Goal: Information Seeking & Learning: Learn about a topic

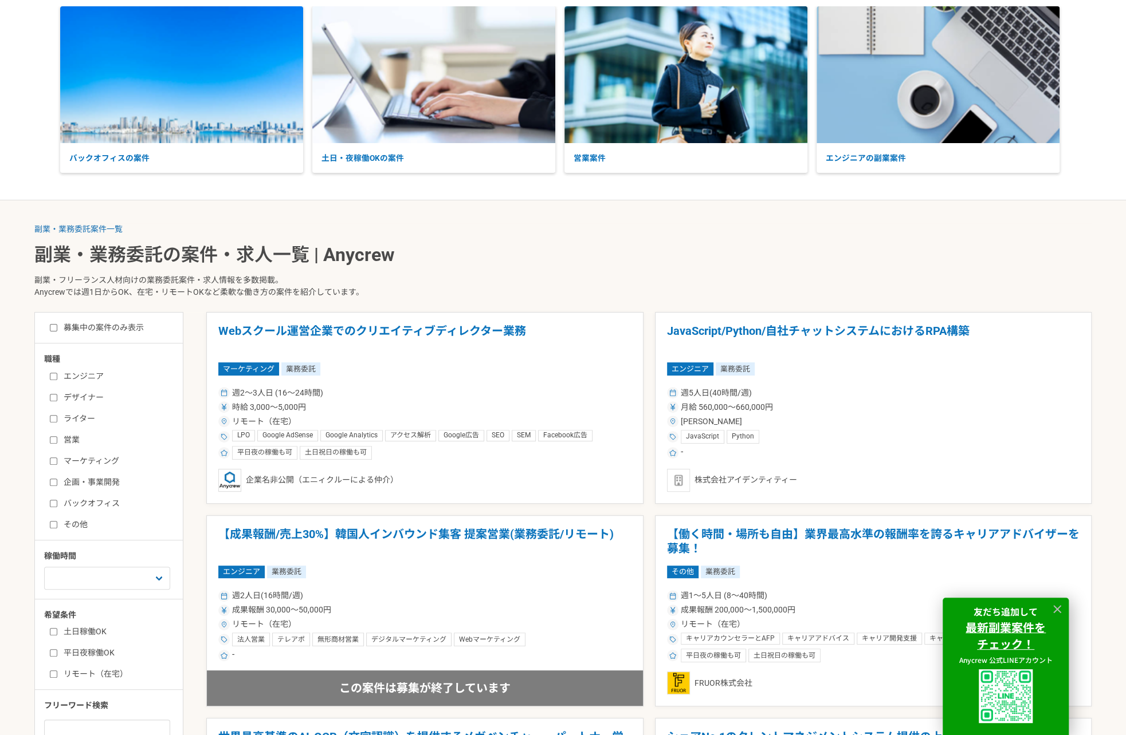
scroll to position [115, 0]
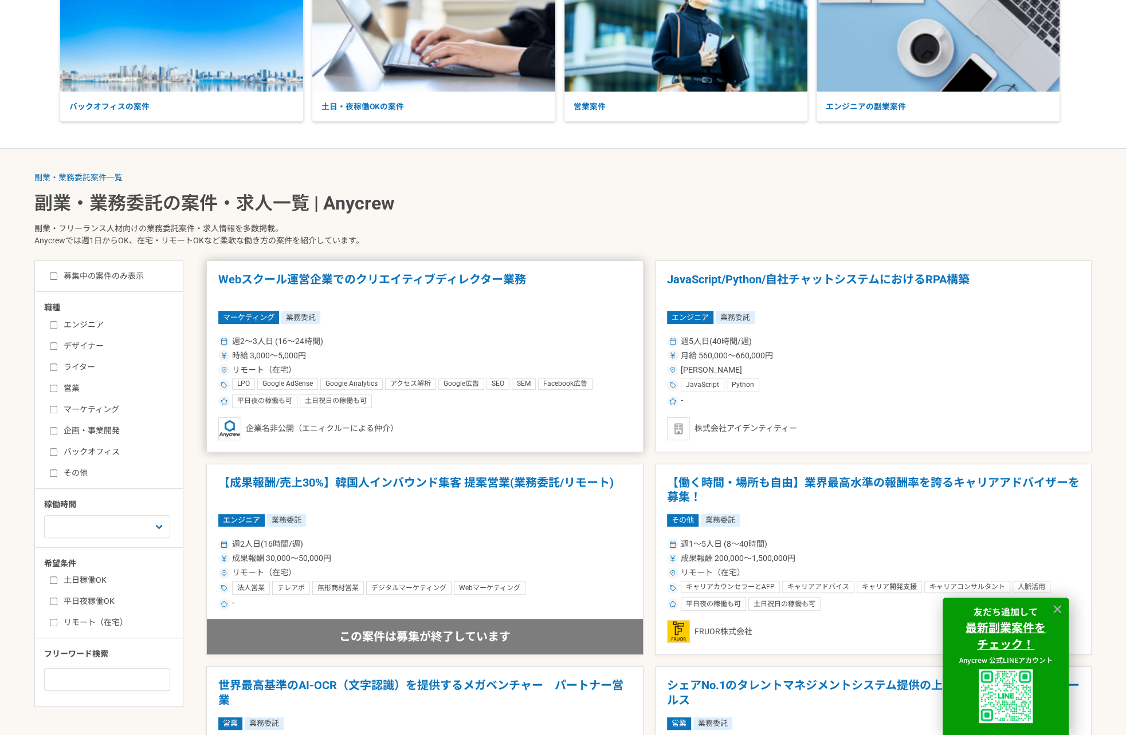
click at [464, 305] on article "Webスクール運営企業でのクリエイティブディレクター業務 マーケティング 業務委託 週2〜3人日 (16〜24時間) 時給 3,000〜5,000円 リモート…" at bounding box center [424, 357] width 437 height 192
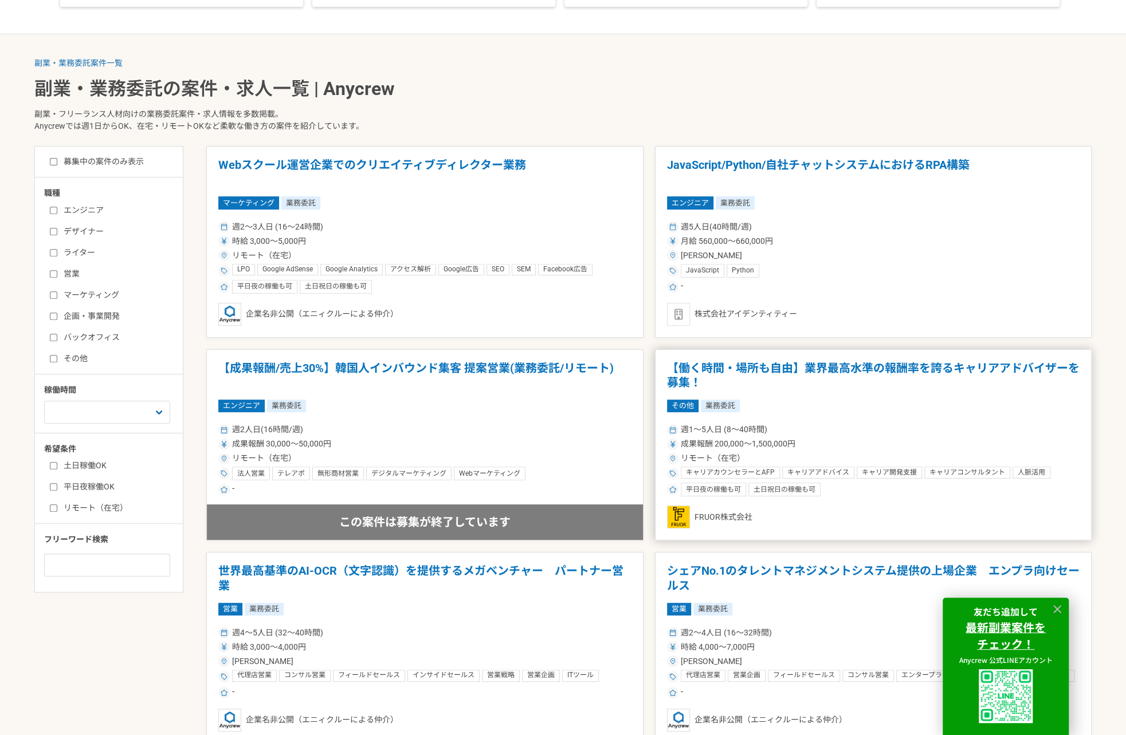
click at [901, 431] on div "週1〜5人日 (8〜40時間)" at bounding box center [873, 430] width 413 height 12
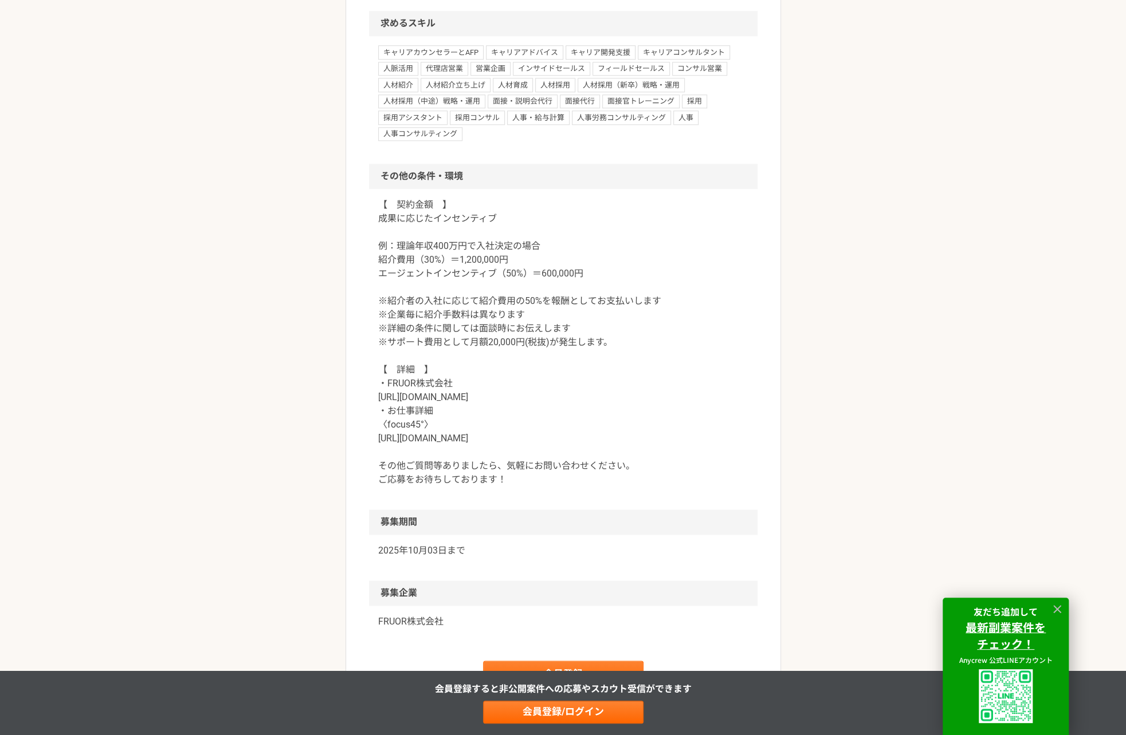
scroll to position [974, 0]
drag, startPoint x: 453, startPoint y: 394, endPoint x: 378, endPoint y: 400, distance: 74.7
click at [378, 400] on p "【　契約金額　】 成果に応じたインセンティブ 例：理論年収400万円で入社決定の場合 紹介費用（30%）＝1,200,000円 エージェントインセンティブ（5…" at bounding box center [563, 343] width 370 height 289
copy p "[URL][DOMAIN_NAME]"
click at [537, 288] on p "【　契約金額　】 成果に応じたインセンティブ 例：理論年収400万円で入社決定の場合 紹介費用（30%）＝1,200,000円 エージェントインセンティブ（5…" at bounding box center [563, 343] width 370 height 289
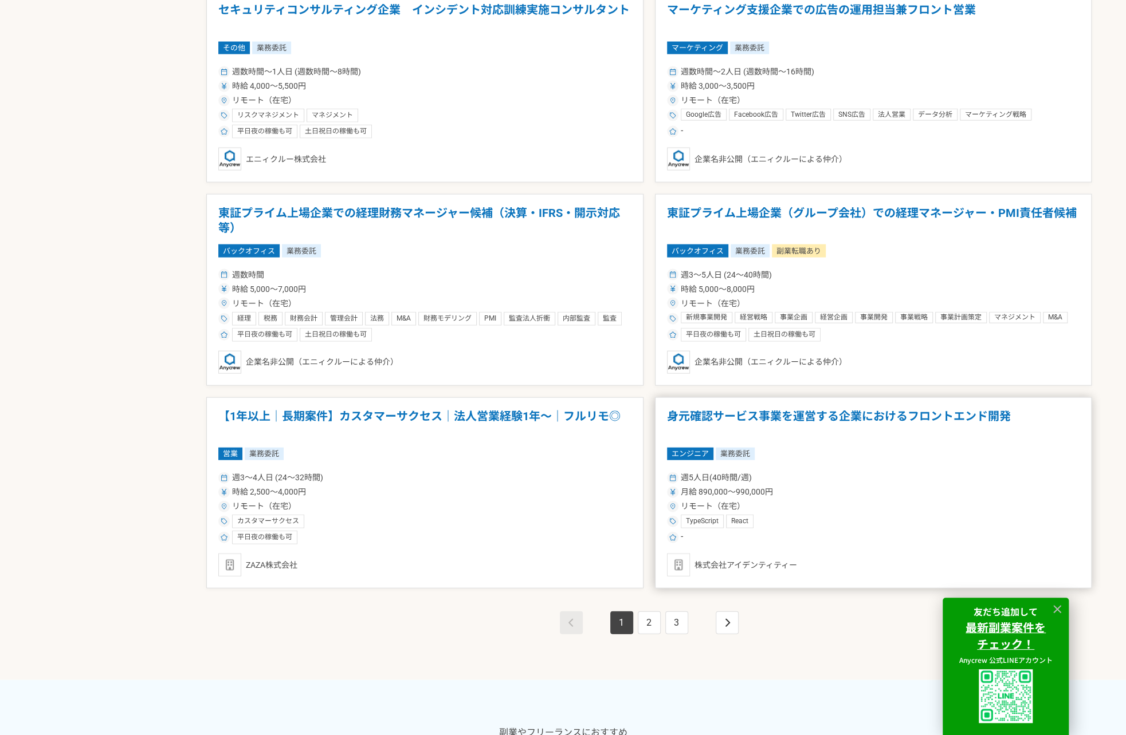
scroll to position [1833, 0]
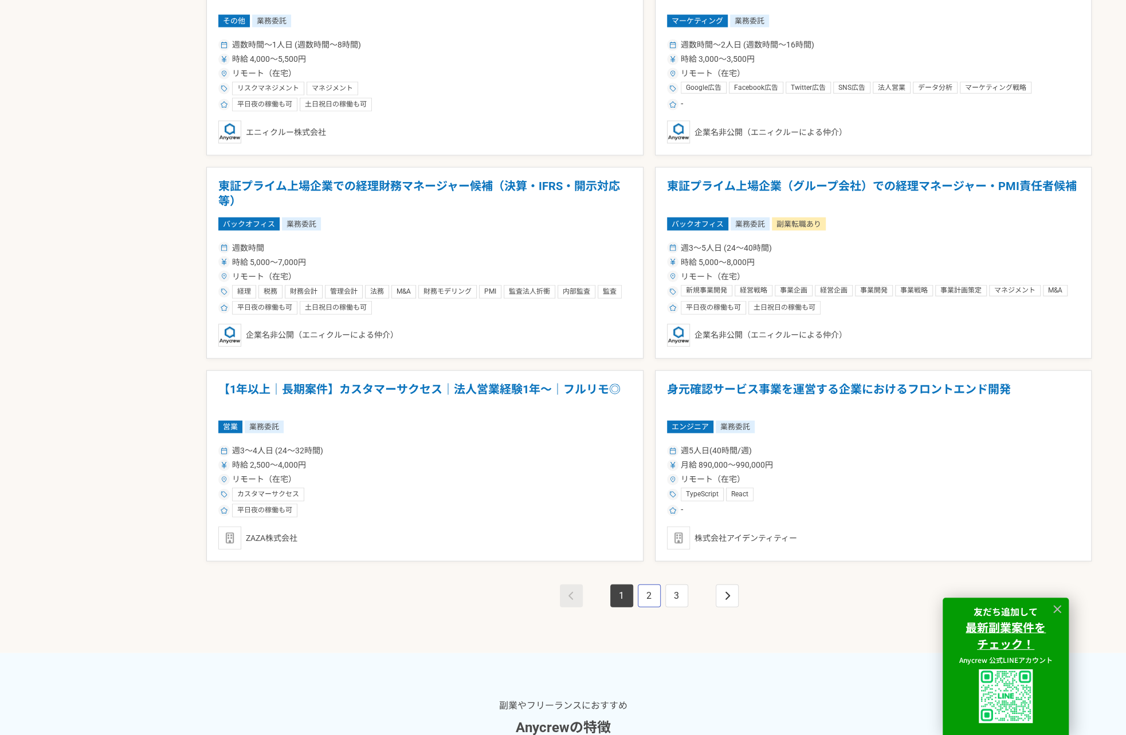
click at [651, 600] on link "2" at bounding box center [649, 596] width 23 height 23
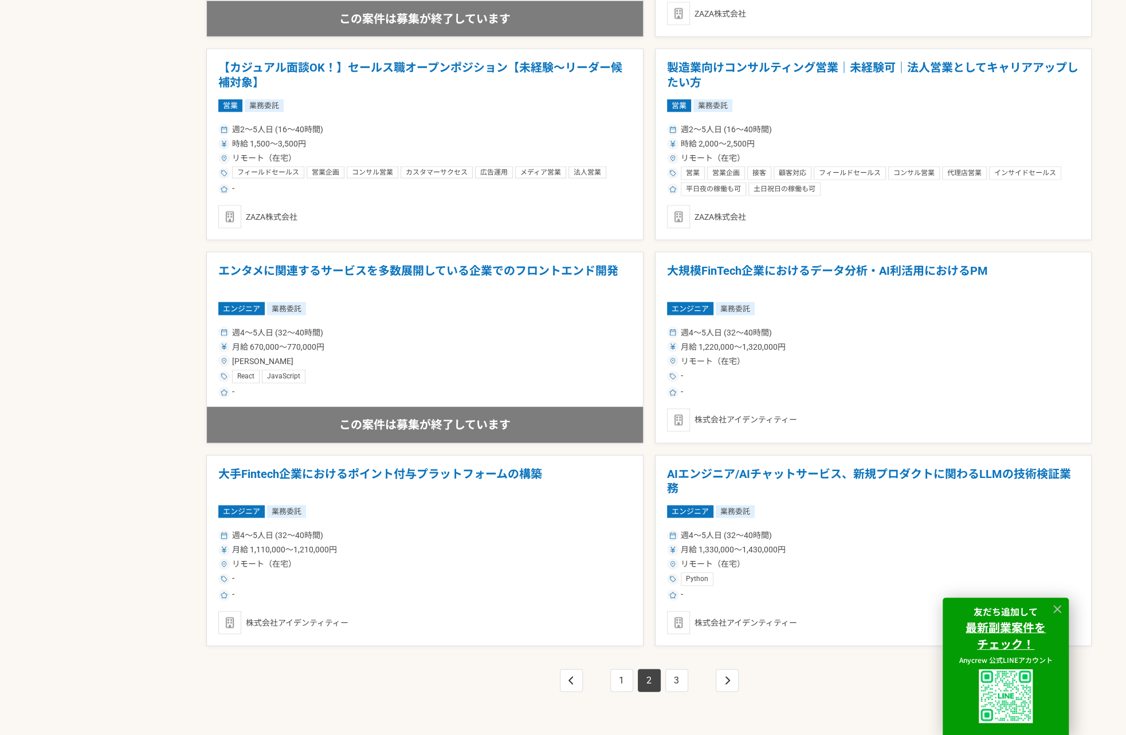
scroll to position [1833, 0]
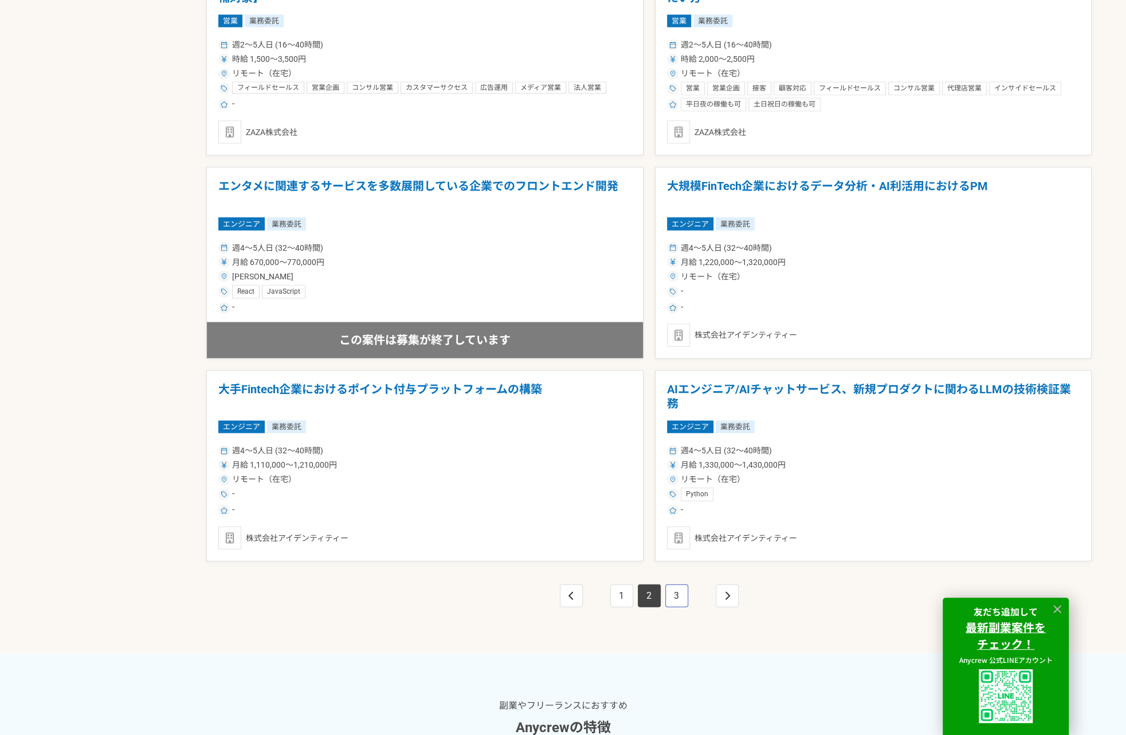
click at [684, 599] on link "3" at bounding box center [676, 596] width 23 height 23
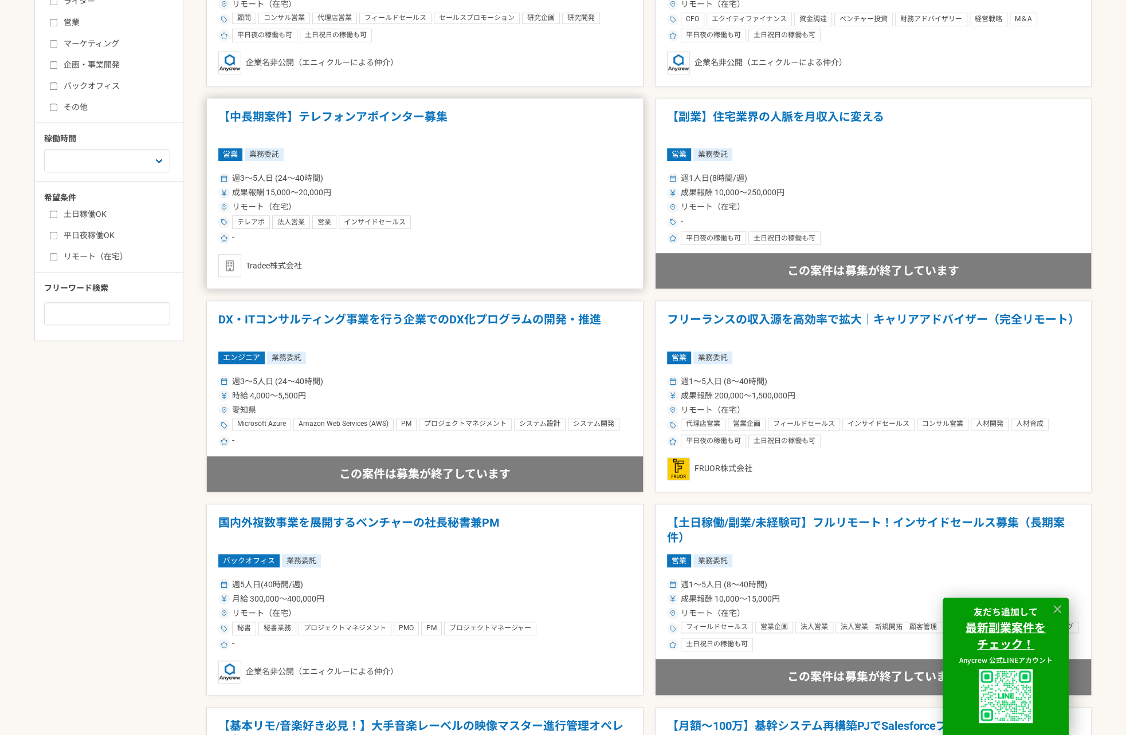
scroll to position [516, 0]
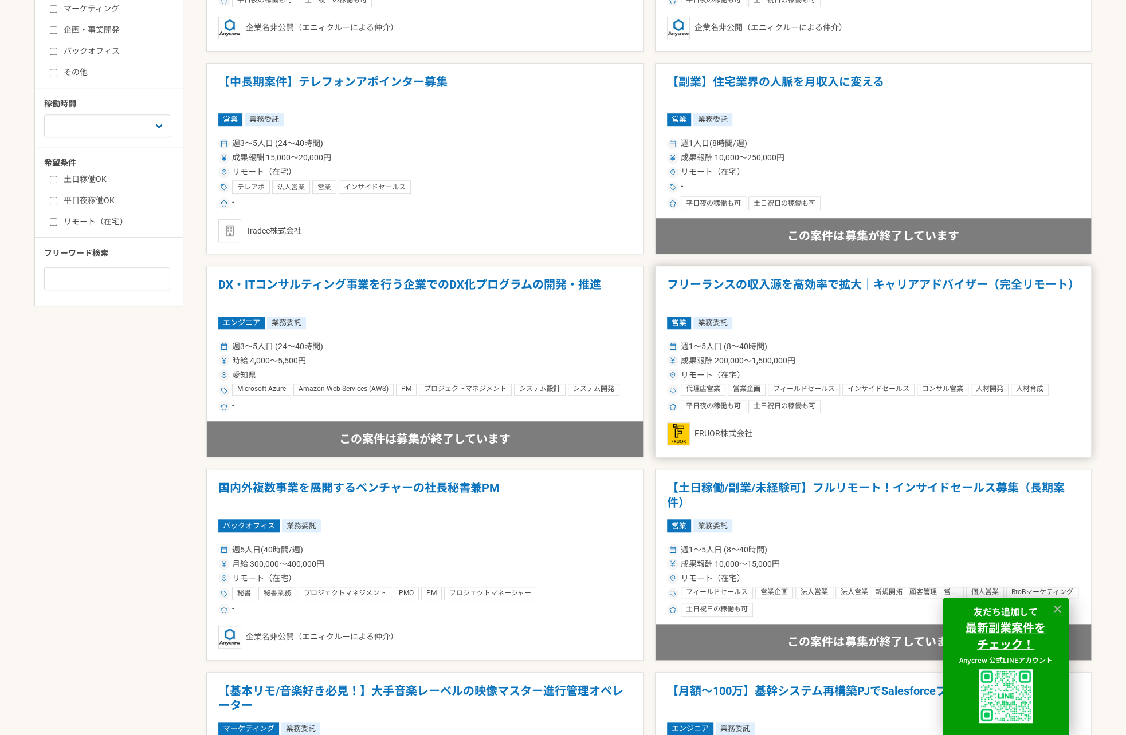
click at [878, 357] on div "成果報酬 200,000〜1,500,000円" at bounding box center [873, 361] width 413 height 12
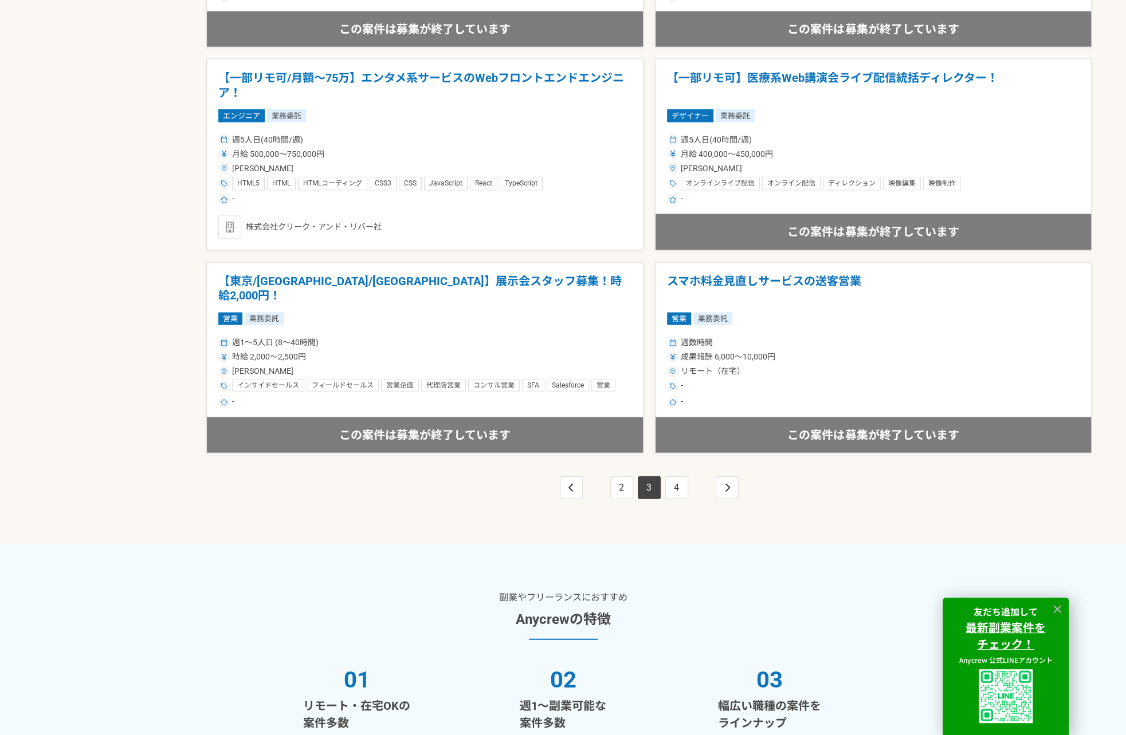
scroll to position [1948, 0]
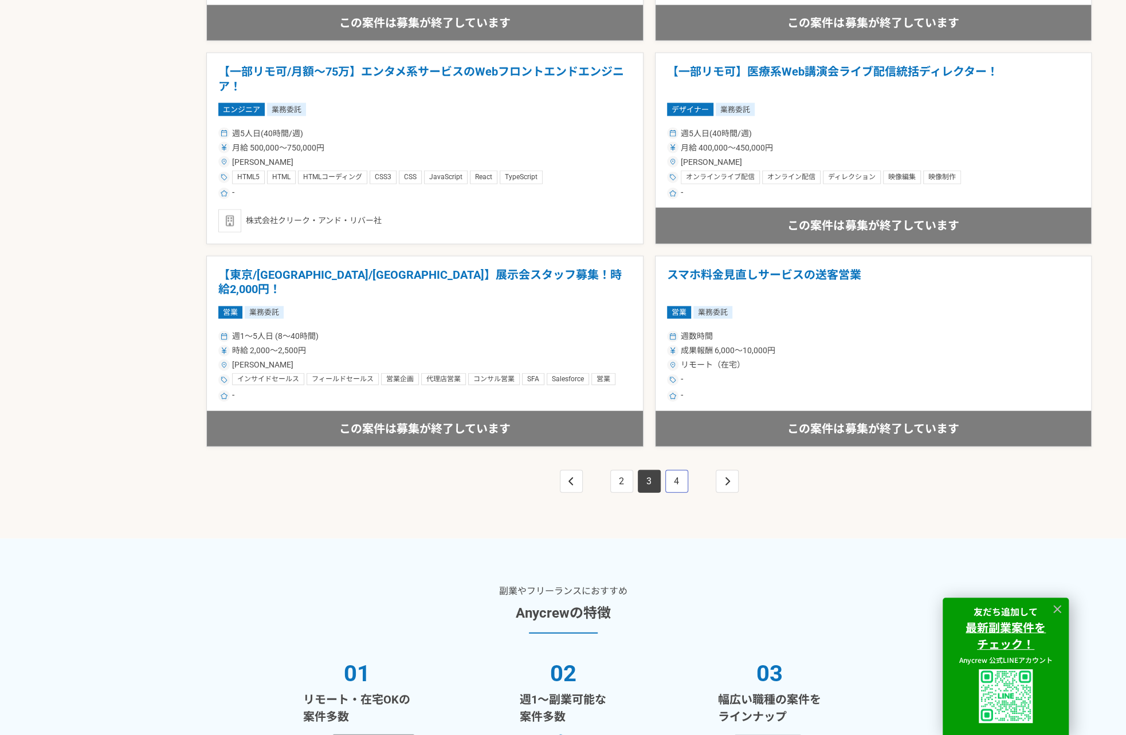
click at [671, 478] on link "4" at bounding box center [676, 481] width 23 height 23
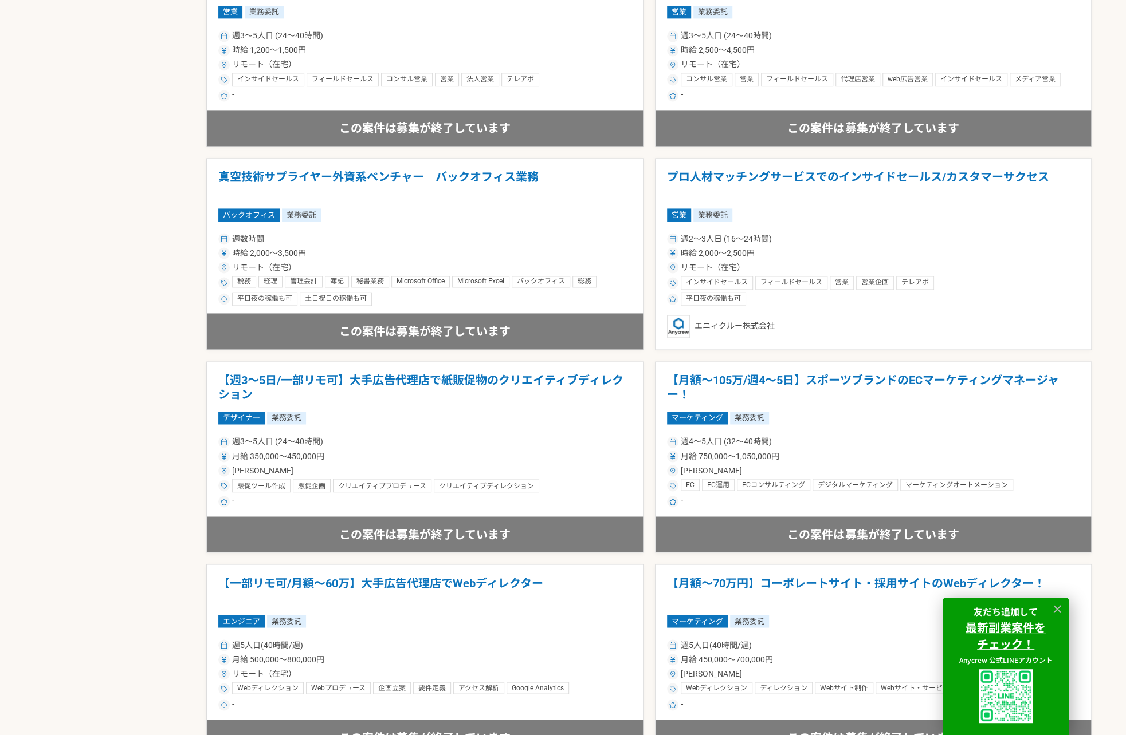
scroll to position [1203, 0]
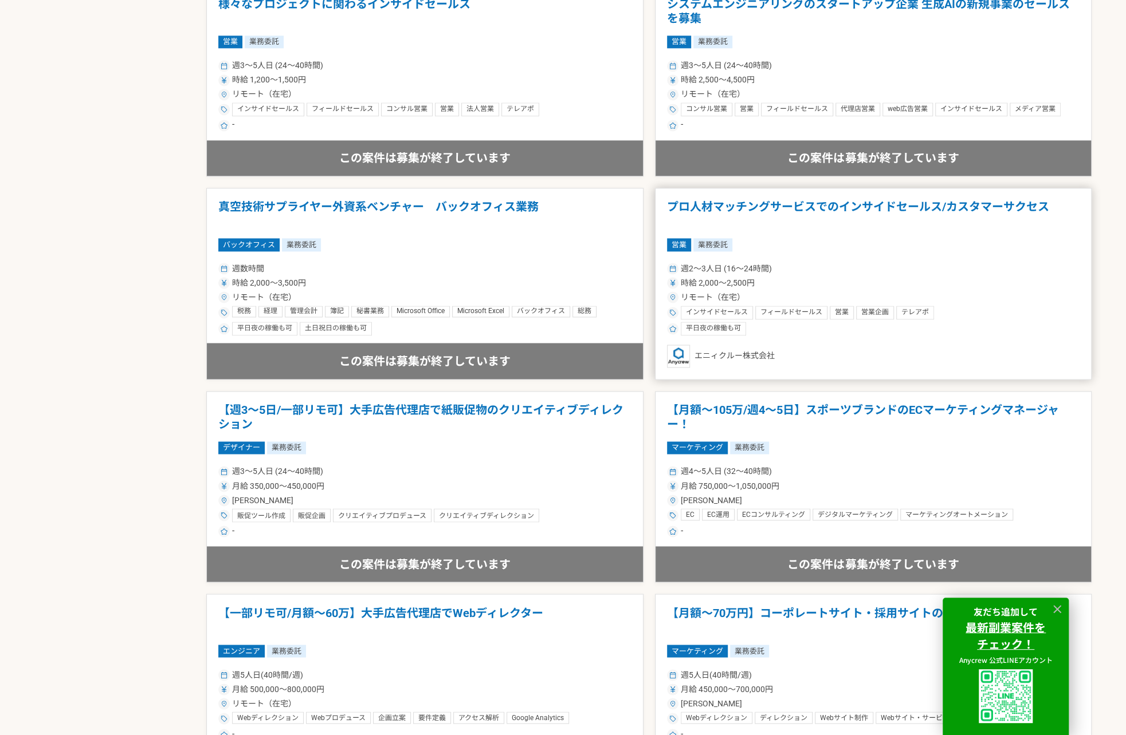
click at [824, 272] on div "週2〜3人日 (16〜24時間)" at bounding box center [873, 269] width 413 height 12
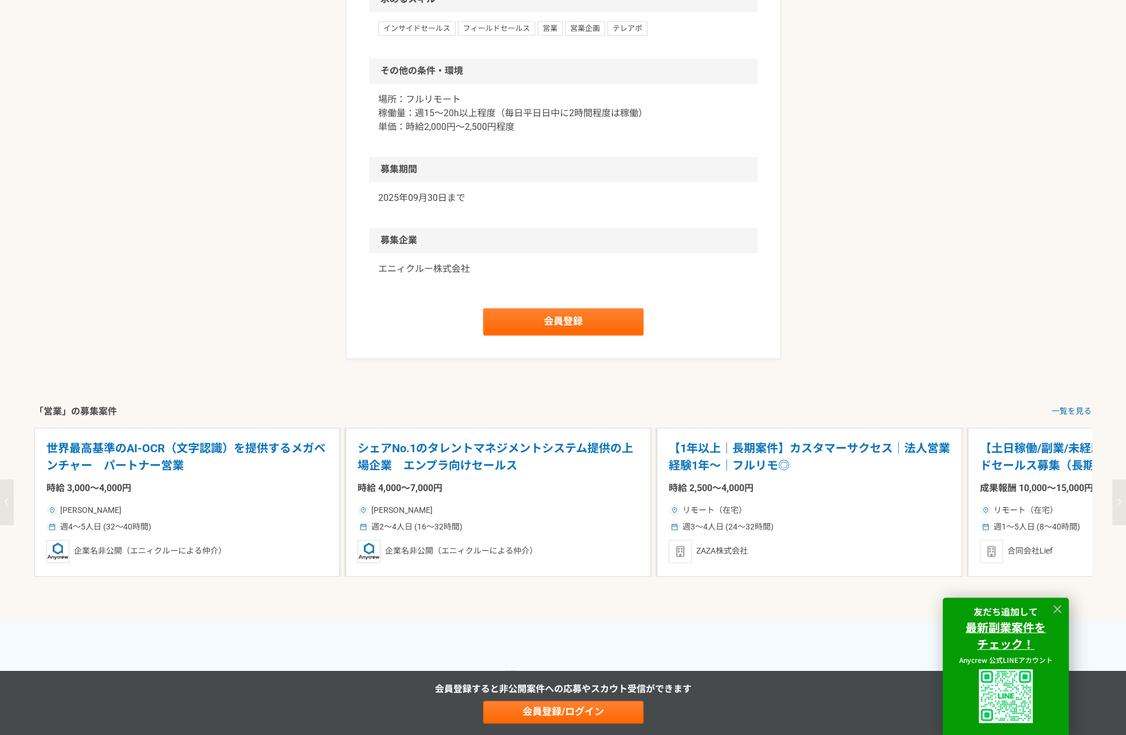
scroll to position [1146, 0]
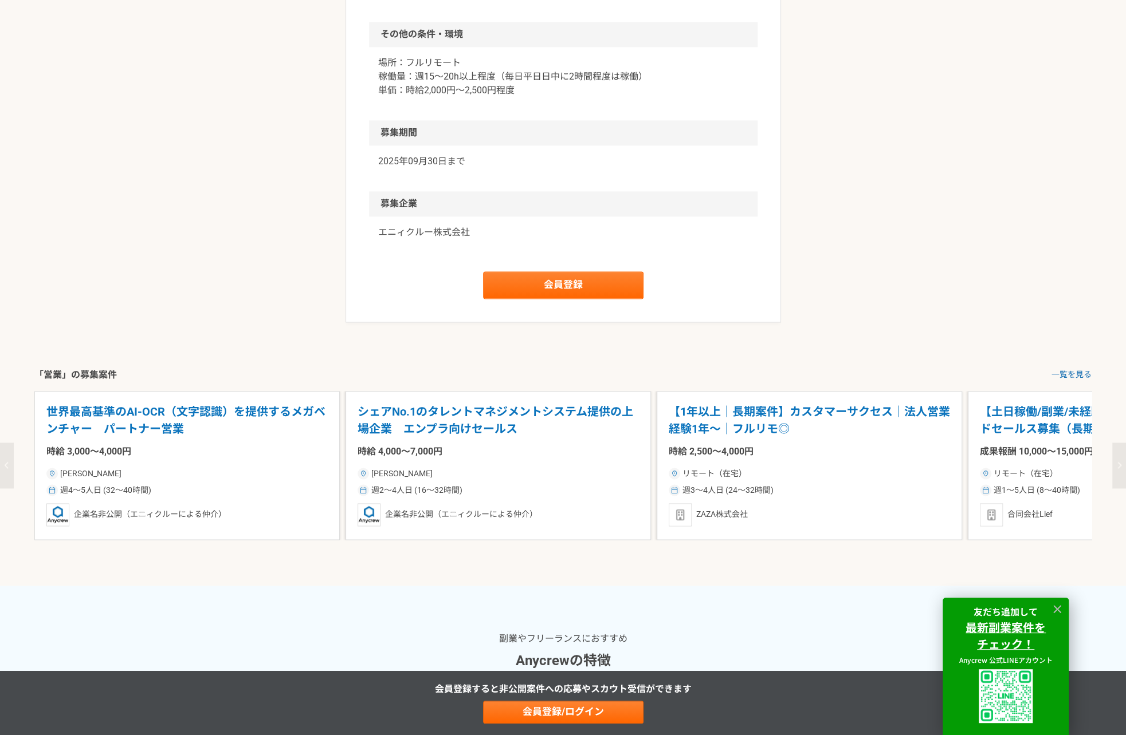
click at [1034, 420] on p "【土日稼働/副業/未経験可】フルリモート！インサイドセールス募集（長期案件）" at bounding box center [1120, 420] width 281 height 35
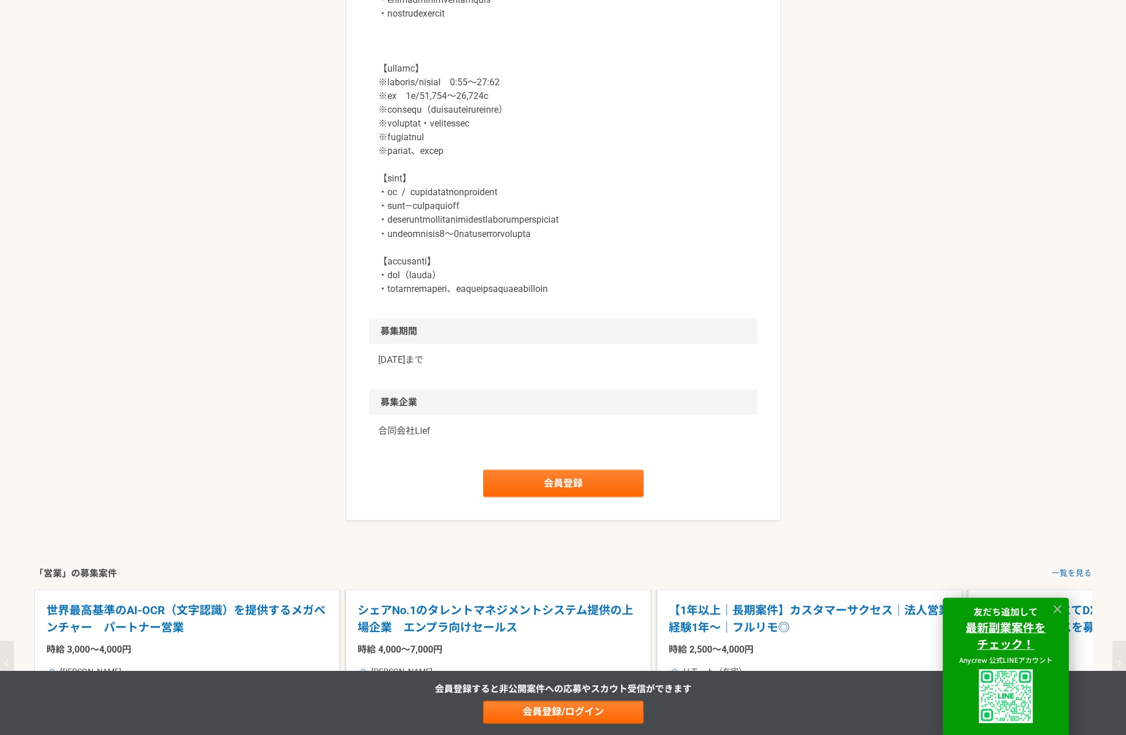
scroll to position [1489, 0]
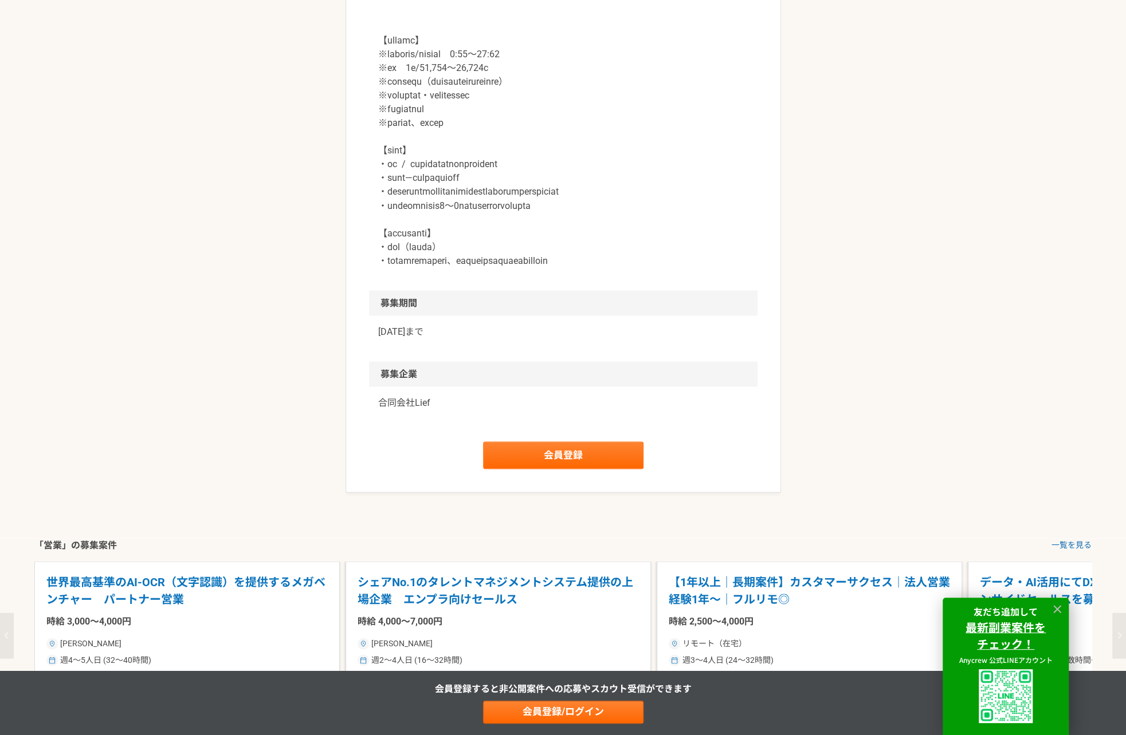
click at [406, 410] on p "合同会社Lief" at bounding box center [563, 403] width 370 height 14
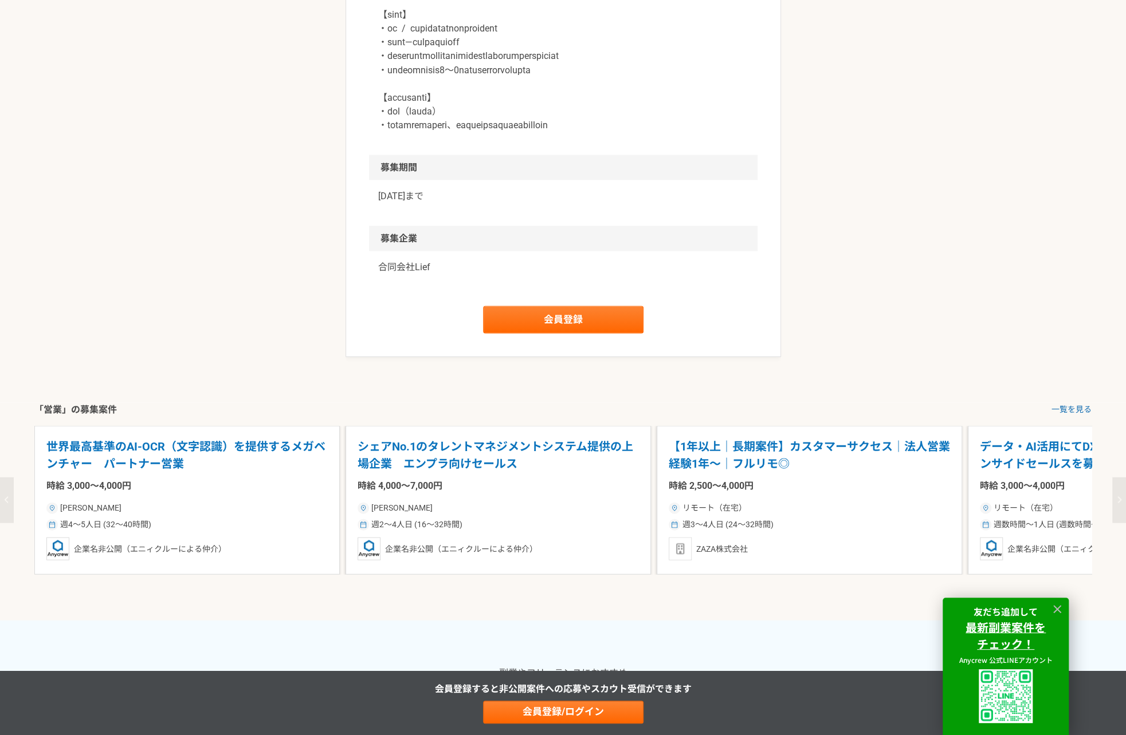
scroll to position [1661, 0]
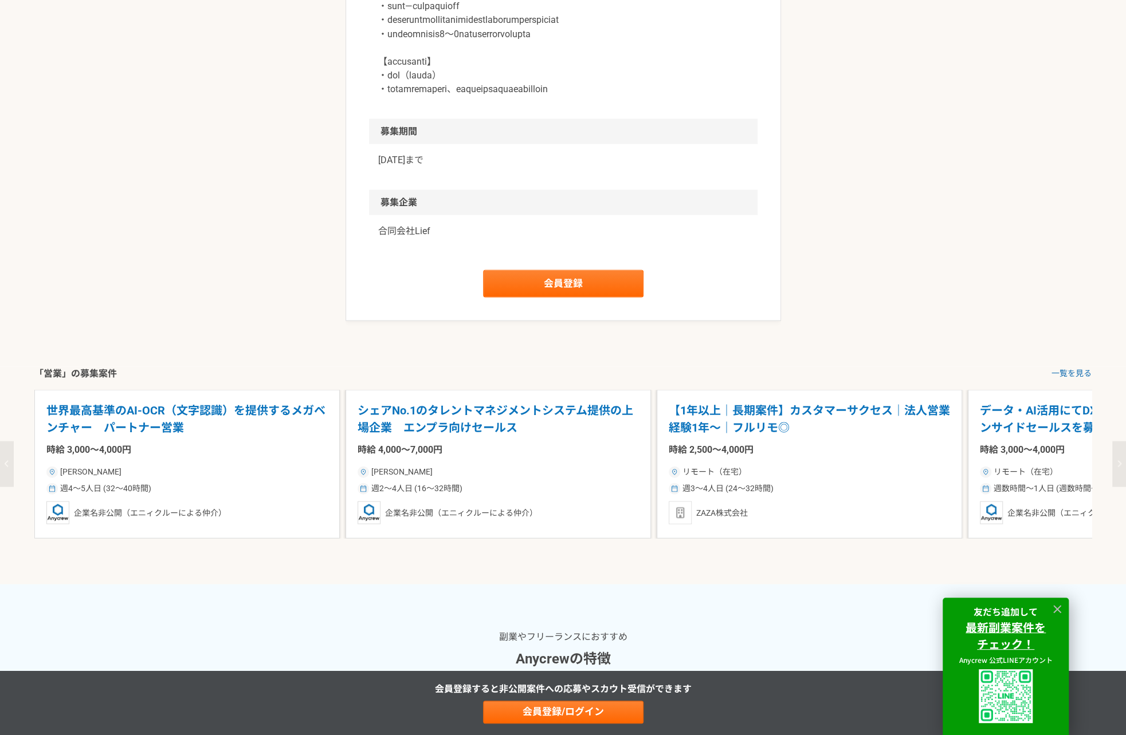
click at [472, 432] on p "シェアNo.1のタレントマネジメントシステム提供の上場企業　エンプラ向けセールス" at bounding box center [497, 419] width 281 height 35
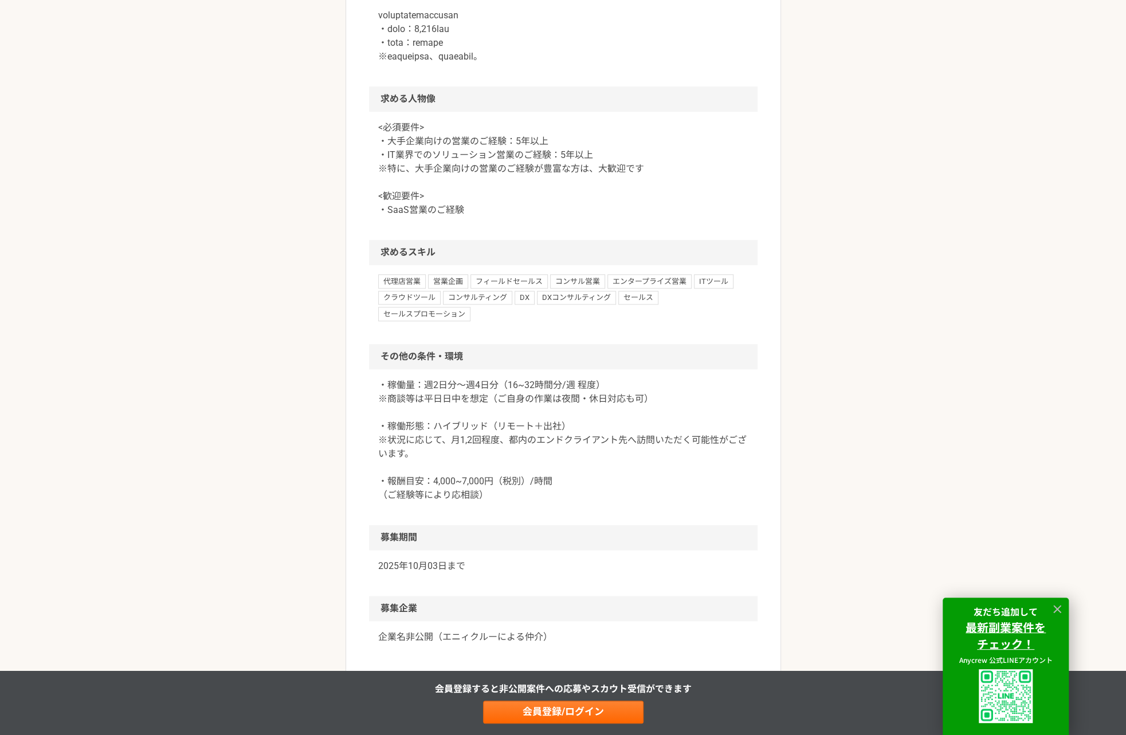
scroll to position [859, 0]
